Goal: Task Accomplishment & Management: Complete application form

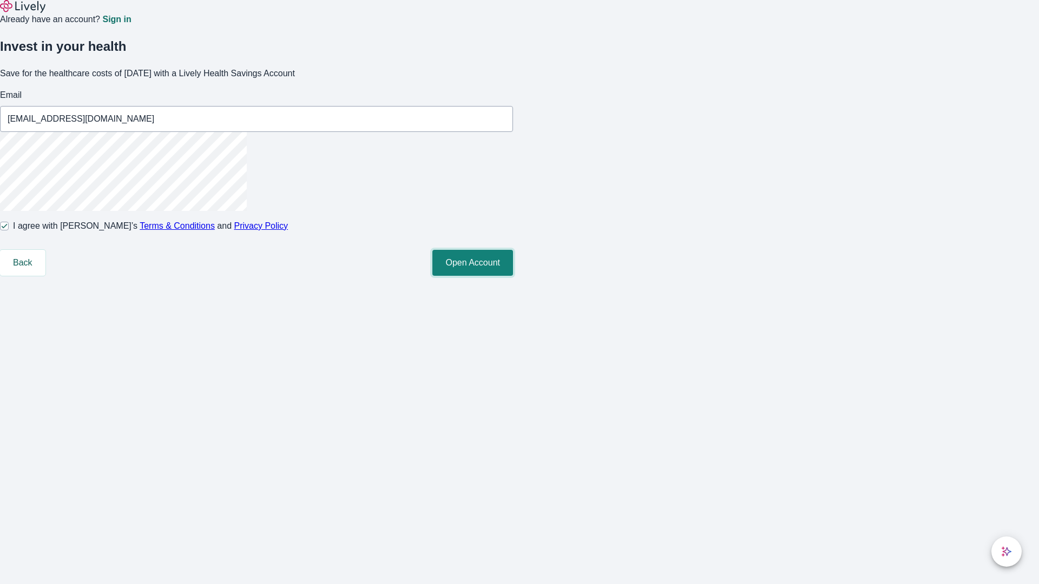
click at [513, 276] on button "Open Account" at bounding box center [472, 263] width 81 height 26
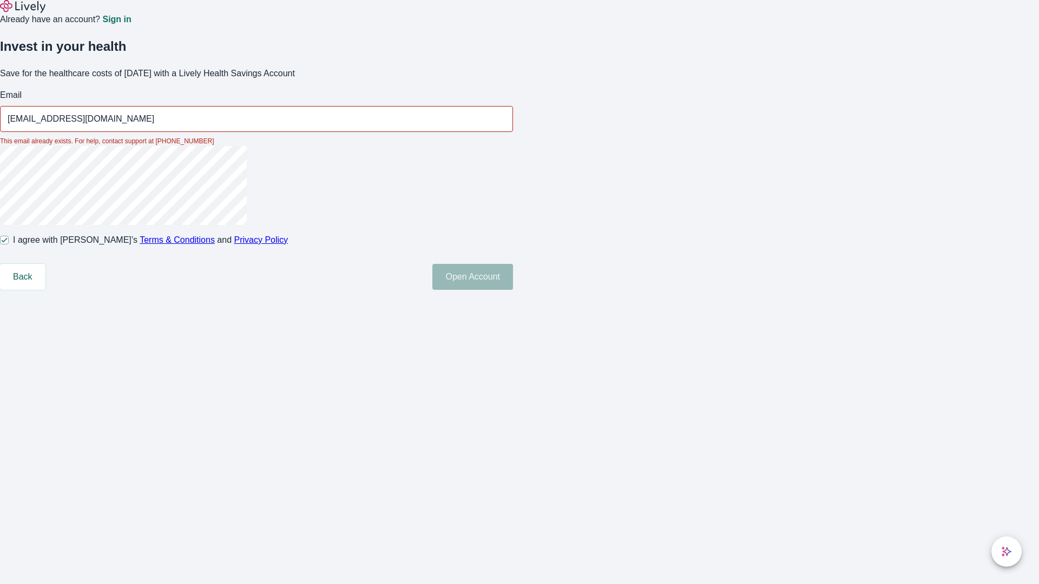
type input "[EMAIL_ADDRESS][DOMAIN_NAME]"
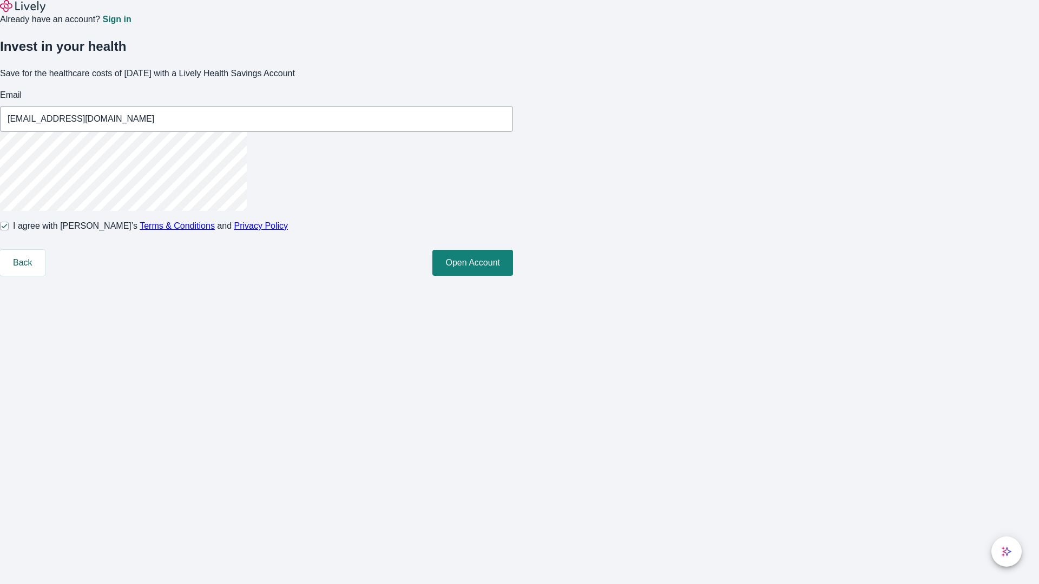
click at [9, 230] on input "I agree with Lively’s Terms & Conditions and Privacy Policy" at bounding box center [4, 226] width 9 height 9
checkbox input "false"
type input "[EMAIL_ADDRESS][DOMAIN_NAME]"
click at [9, 230] on input "I agree with Lively’s Terms & Conditions and Privacy Policy" at bounding box center [4, 226] width 9 height 9
checkbox input "true"
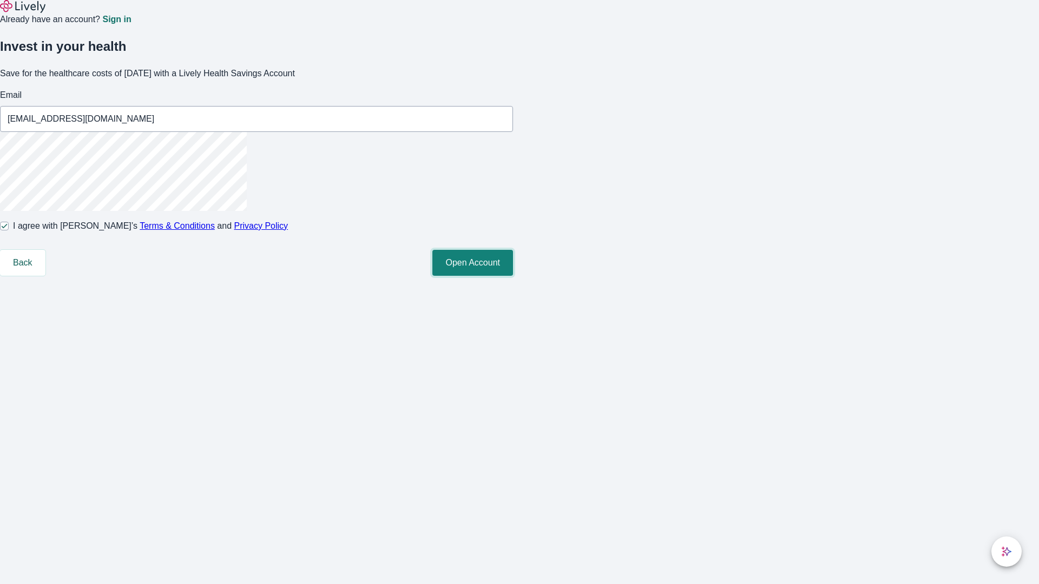
click at [513, 276] on button "Open Account" at bounding box center [472, 263] width 81 height 26
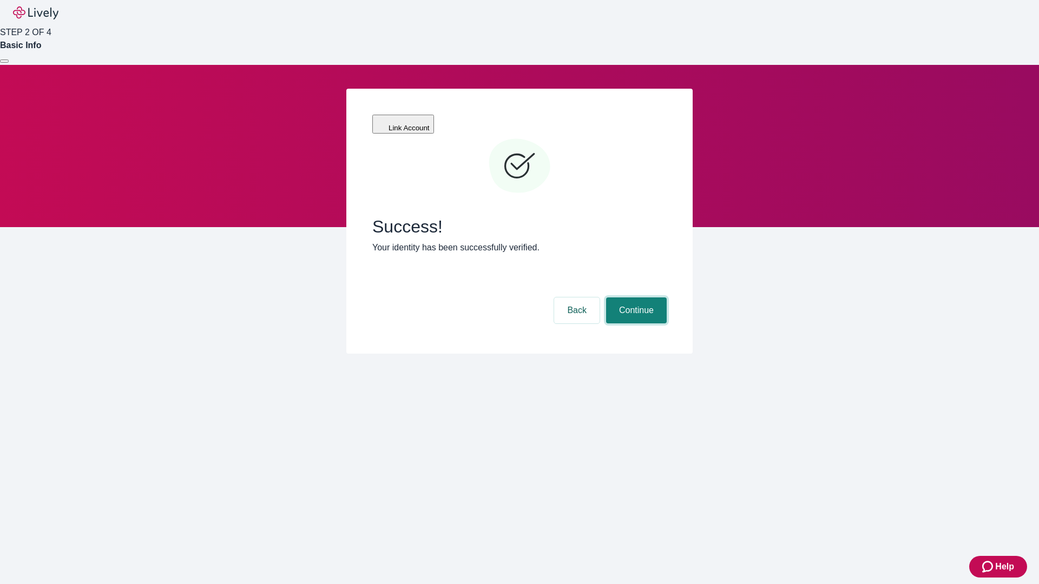
click at [635, 298] on button "Continue" at bounding box center [636, 311] width 61 height 26
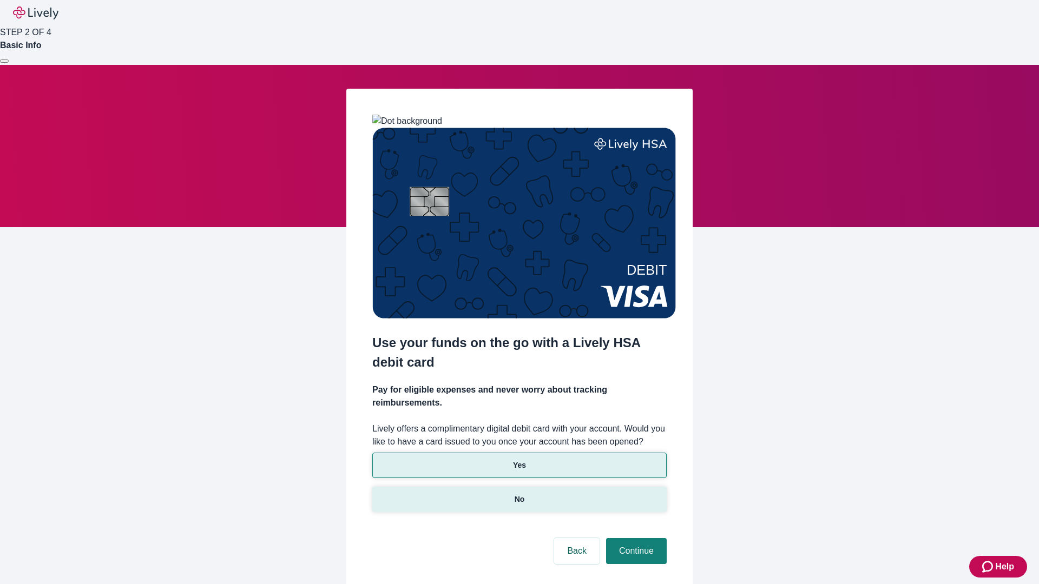
click at [519, 494] on p "No" at bounding box center [519, 499] width 10 height 11
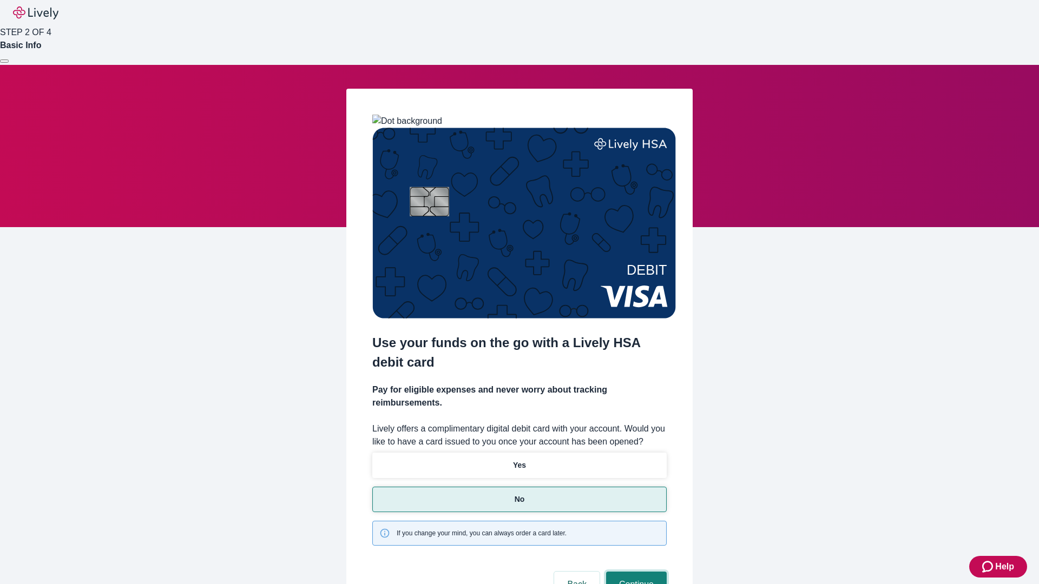
click at [635, 572] on button "Continue" at bounding box center [636, 585] width 61 height 26
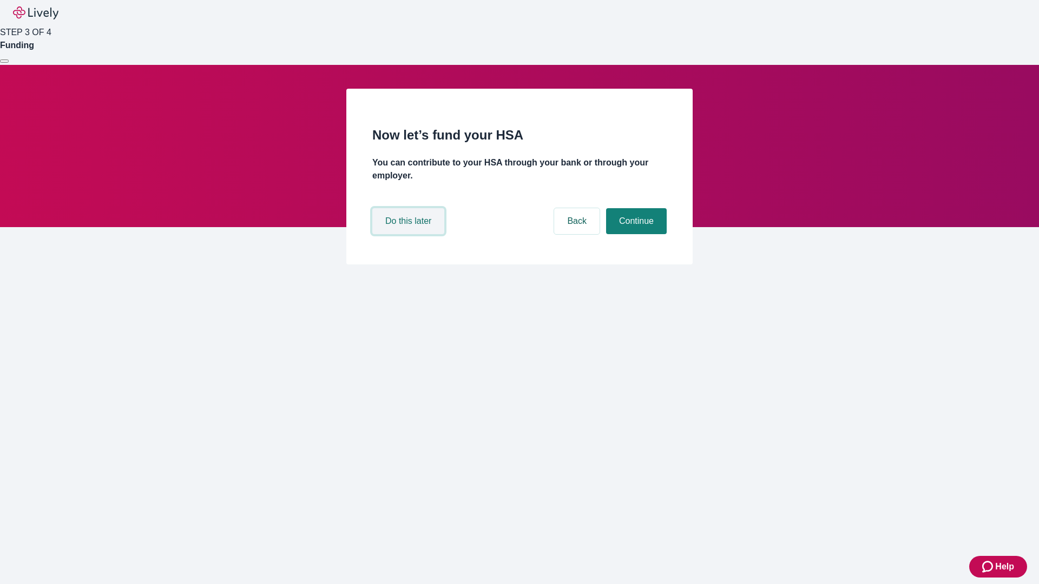
click at [409, 234] on button "Do this later" at bounding box center [408, 221] width 72 height 26
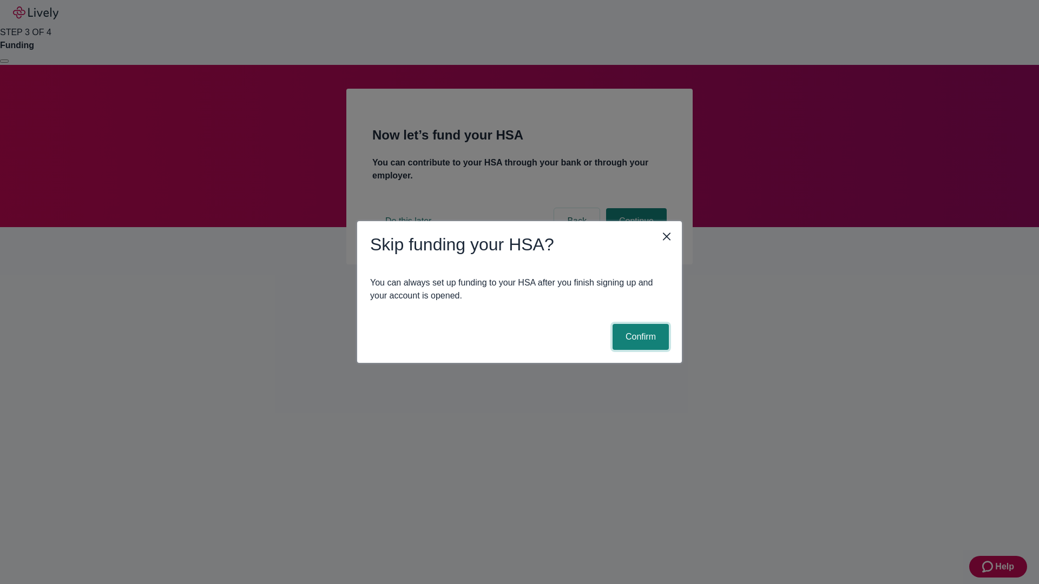
click at [639, 337] on button "Confirm" at bounding box center [640, 337] width 56 height 26
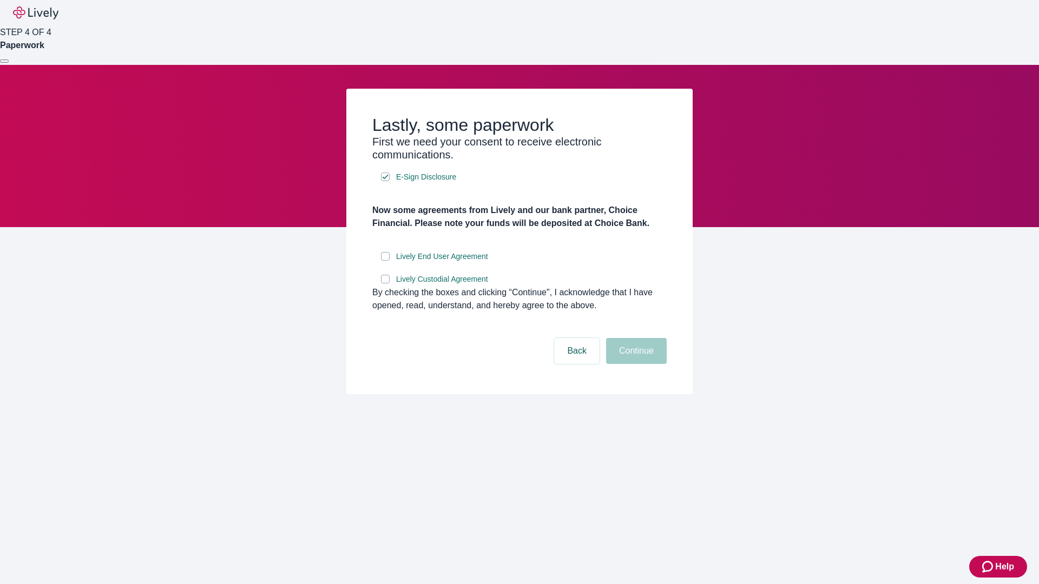
click at [385, 261] on input "Lively End User Agreement" at bounding box center [385, 256] width 9 height 9
checkbox input "true"
click at [385, 283] on input "Lively Custodial Agreement" at bounding box center [385, 279] width 9 height 9
checkbox input "true"
click at [635, 364] on button "Continue" at bounding box center [636, 351] width 61 height 26
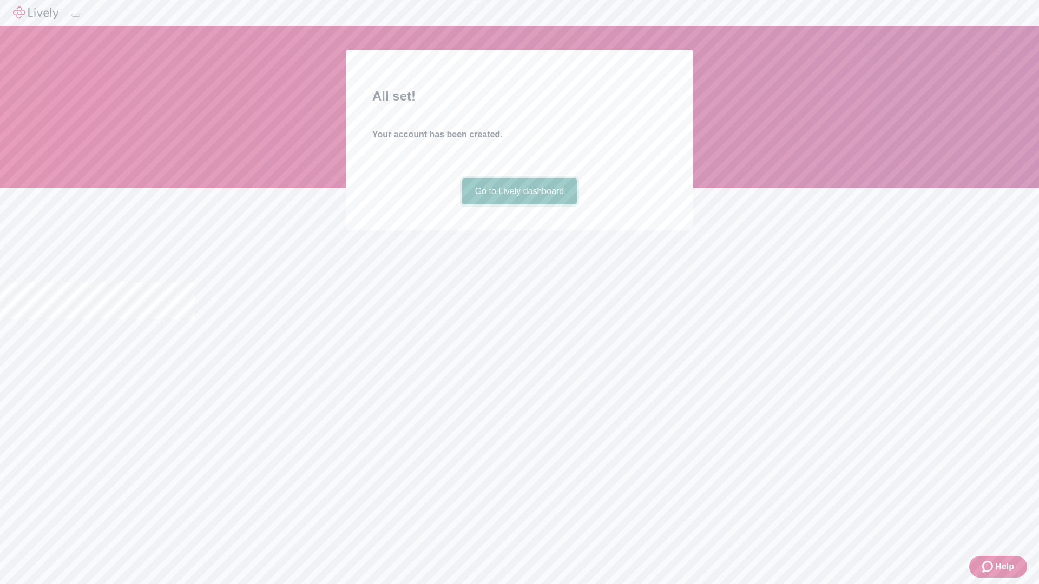
click at [519, 204] on link "Go to Lively dashboard" at bounding box center [519, 192] width 115 height 26
